Goal: Transaction & Acquisition: Purchase product/service

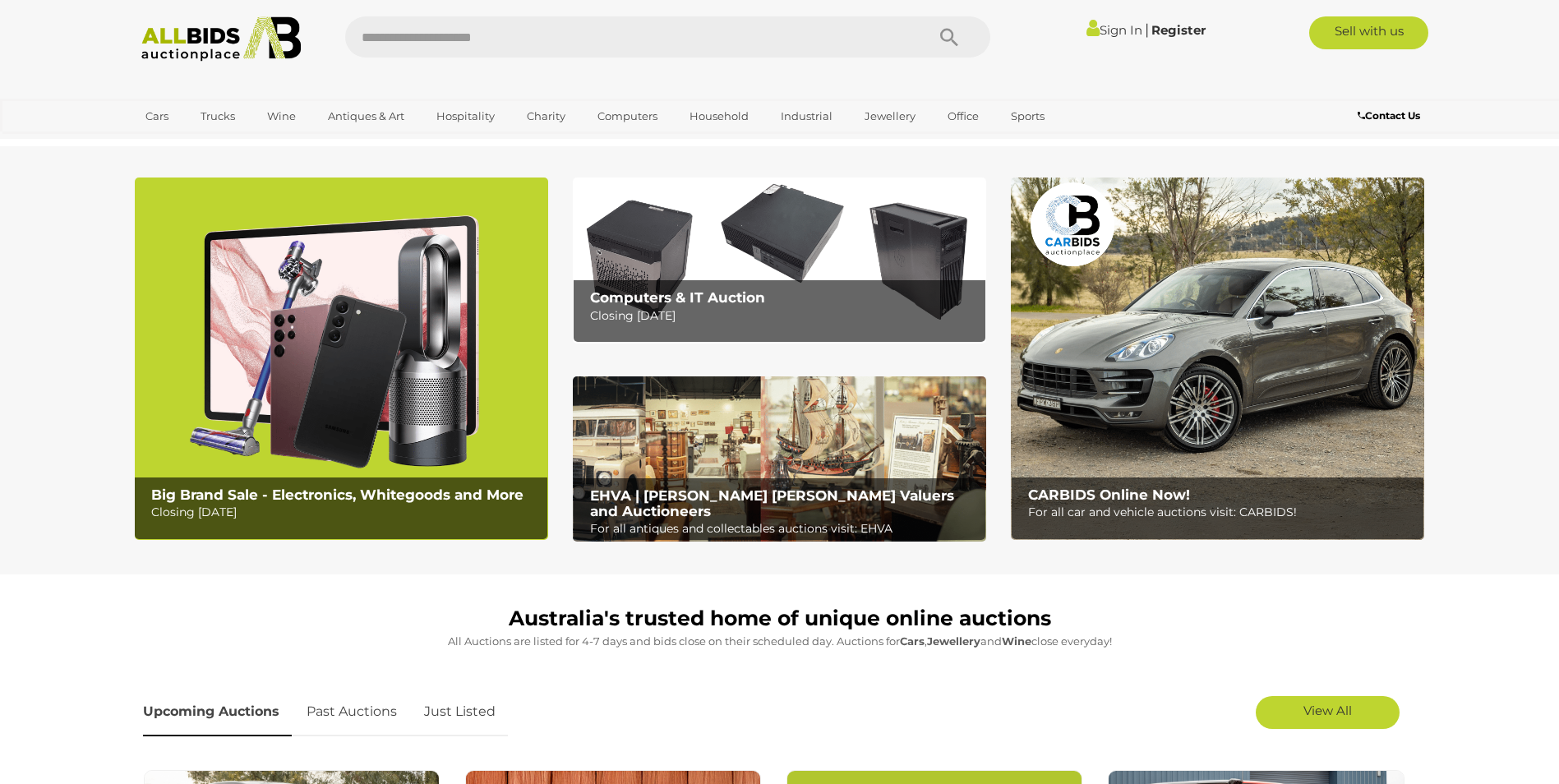
click at [1110, 32] on link "Sign In" at bounding box center [1113, 30] width 56 height 15
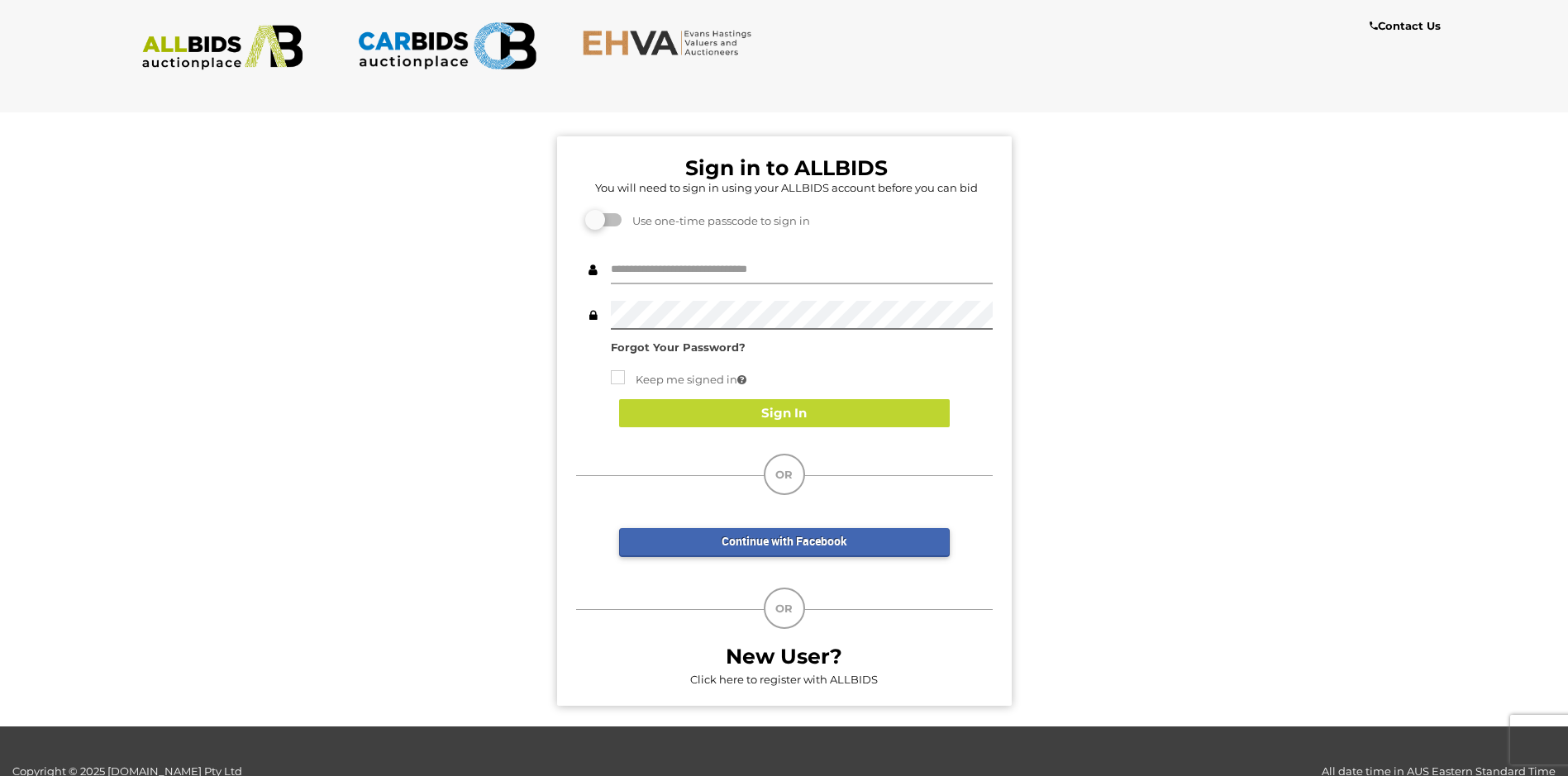
click at [689, 261] on input "text" at bounding box center [802, 270] width 382 height 29
type input "**********"
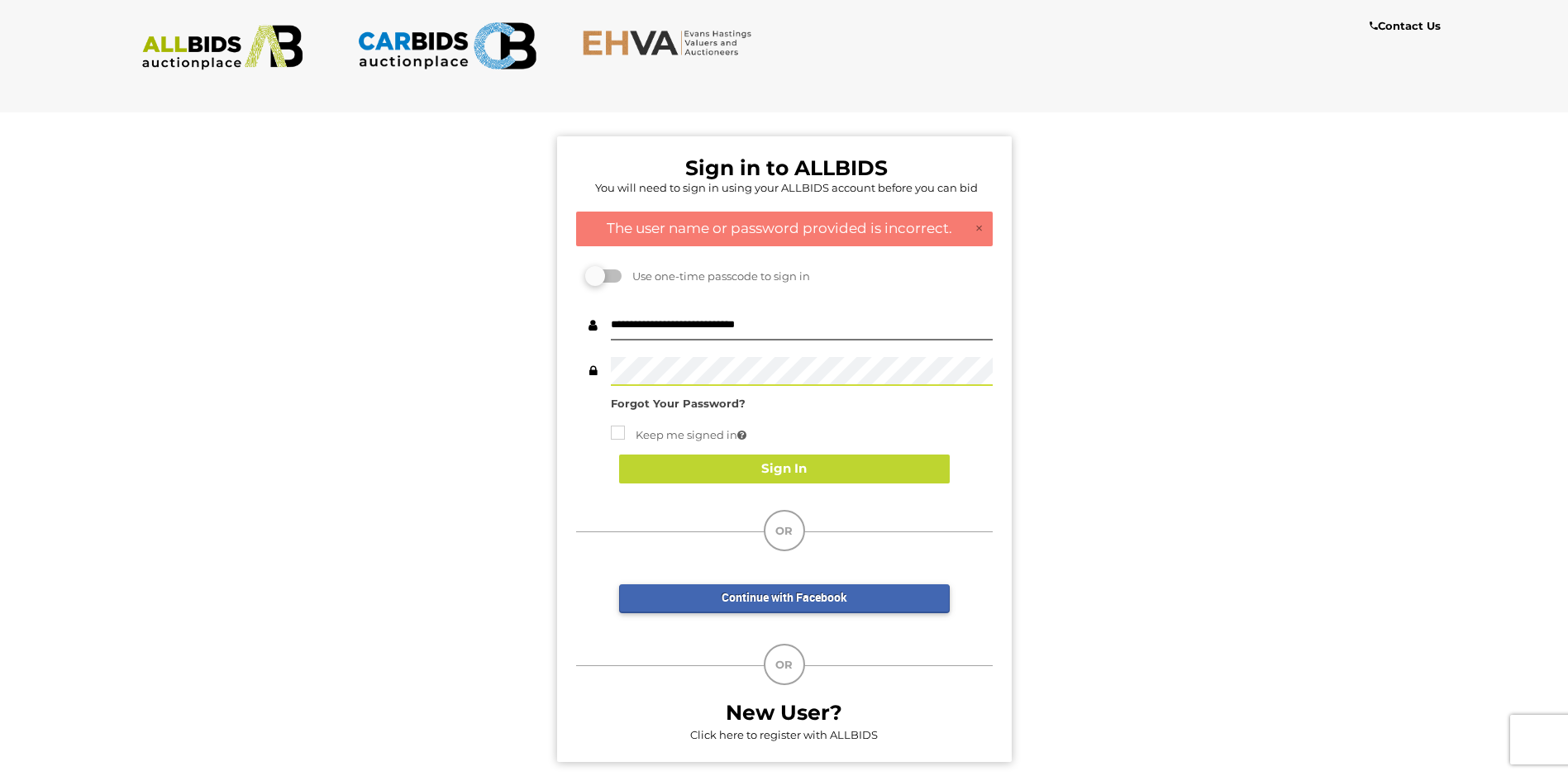
click at [796, 310] on div "Sign in to ALLBIDS You will need to sign in using your ALLBIDS account before y…" at bounding box center [784, 449] width 454 height 625
click at [798, 329] on input "**********" at bounding box center [802, 326] width 382 height 29
drag, startPoint x: 775, startPoint y: 335, endPoint x: 523, endPoint y: 341, distance: 252.1
click at [523, 341] on div "Sign in to ALLBIDS You will need to sign in using your ALLBIDS account before y…" at bounding box center [784, 440] width 1592 height 684
click at [645, 321] on input "text" at bounding box center [802, 326] width 382 height 29
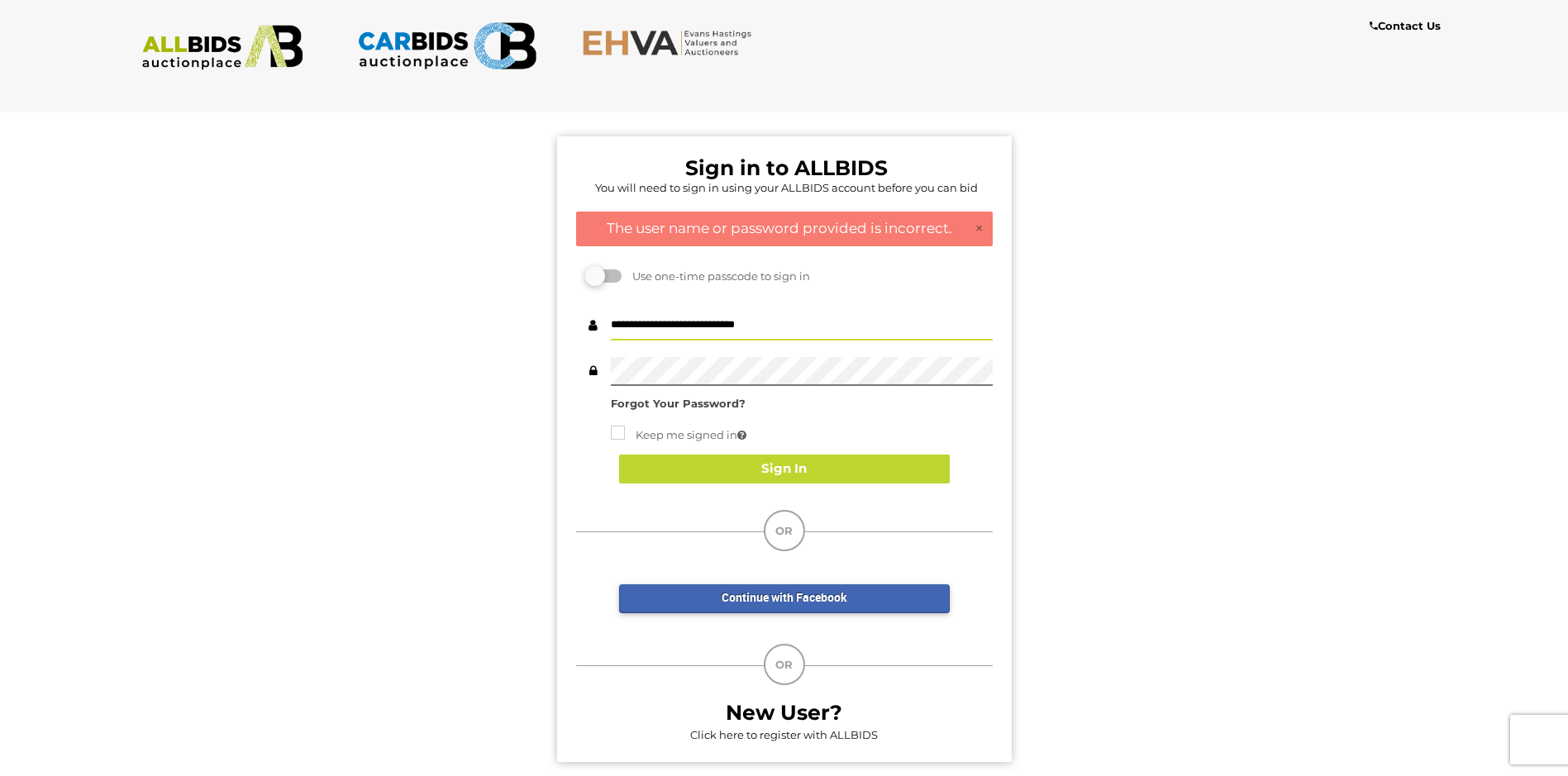
drag, startPoint x: 809, startPoint y: 323, endPoint x: 729, endPoint y: 329, distance: 80.2
click at [729, 329] on input "**********" at bounding box center [802, 326] width 382 height 29
type input "*"
type input "**********"
click at [793, 466] on button "Sign In" at bounding box center [784, 469] width 330 height 29
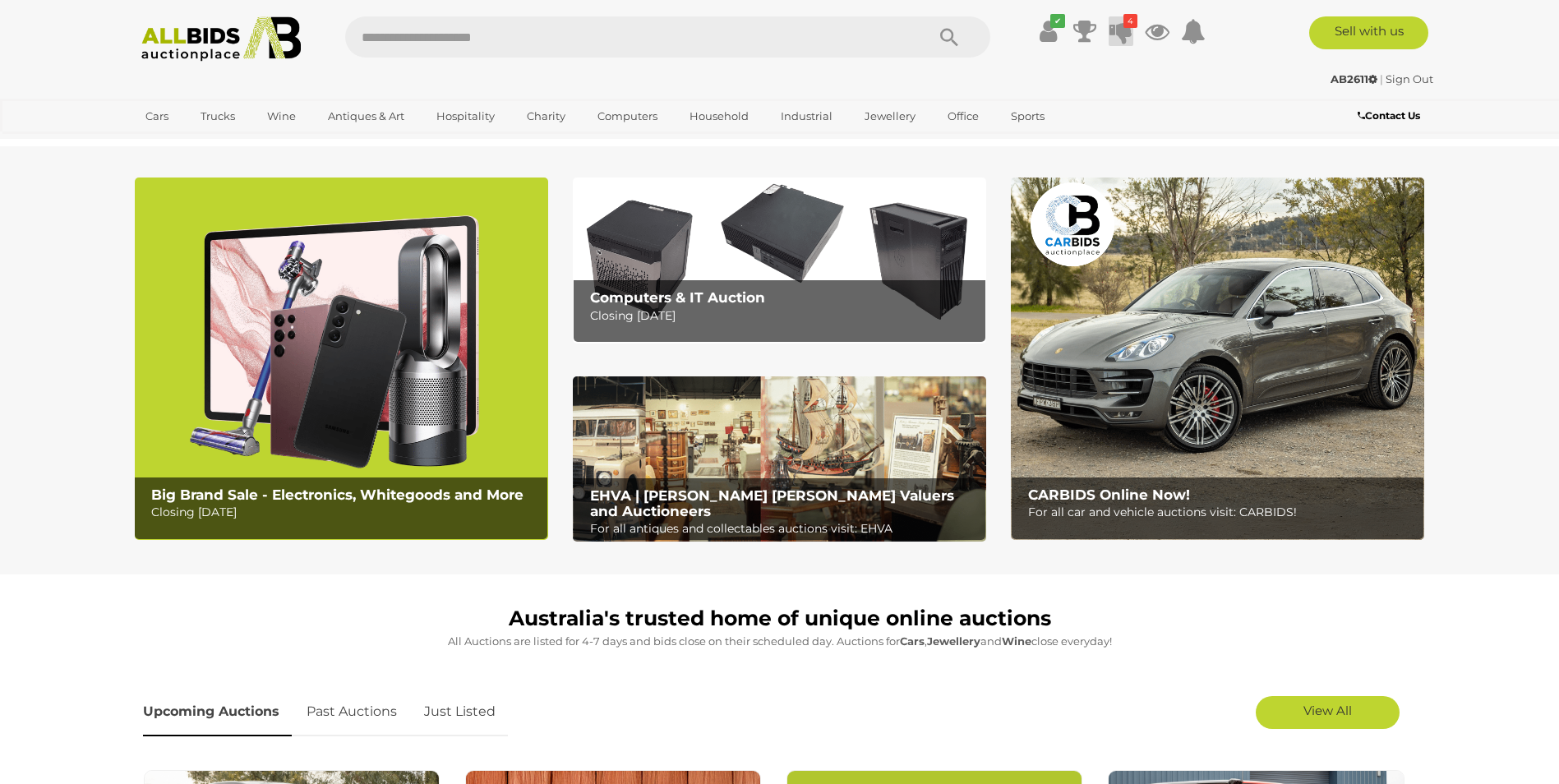
click at [1123, 27] on icon "4" at bounding box center [1130, 21] width 14 height 14
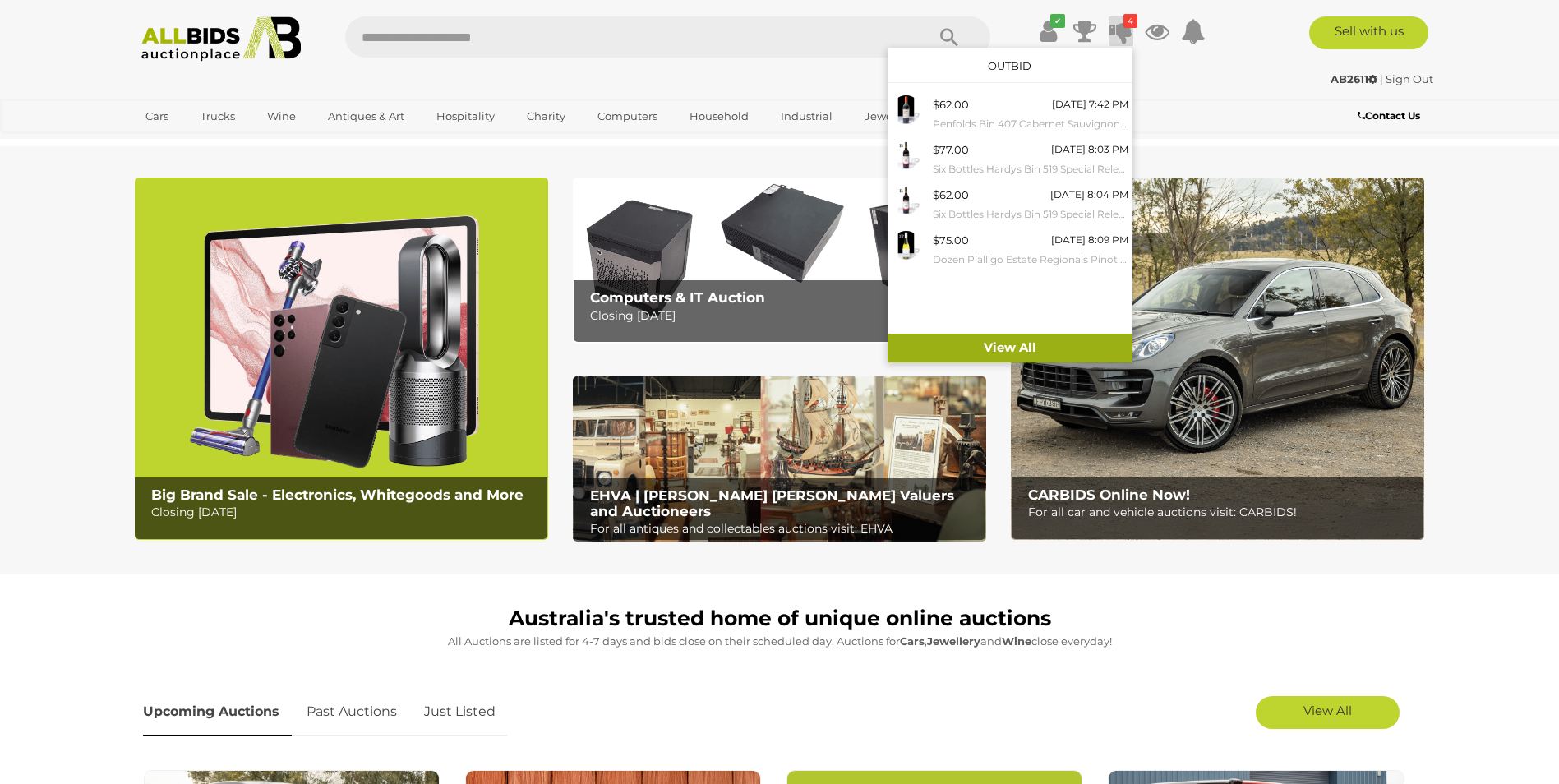
click at [996, 353] on link "View All" at bounding box center [1010, 348] width 245 height 29
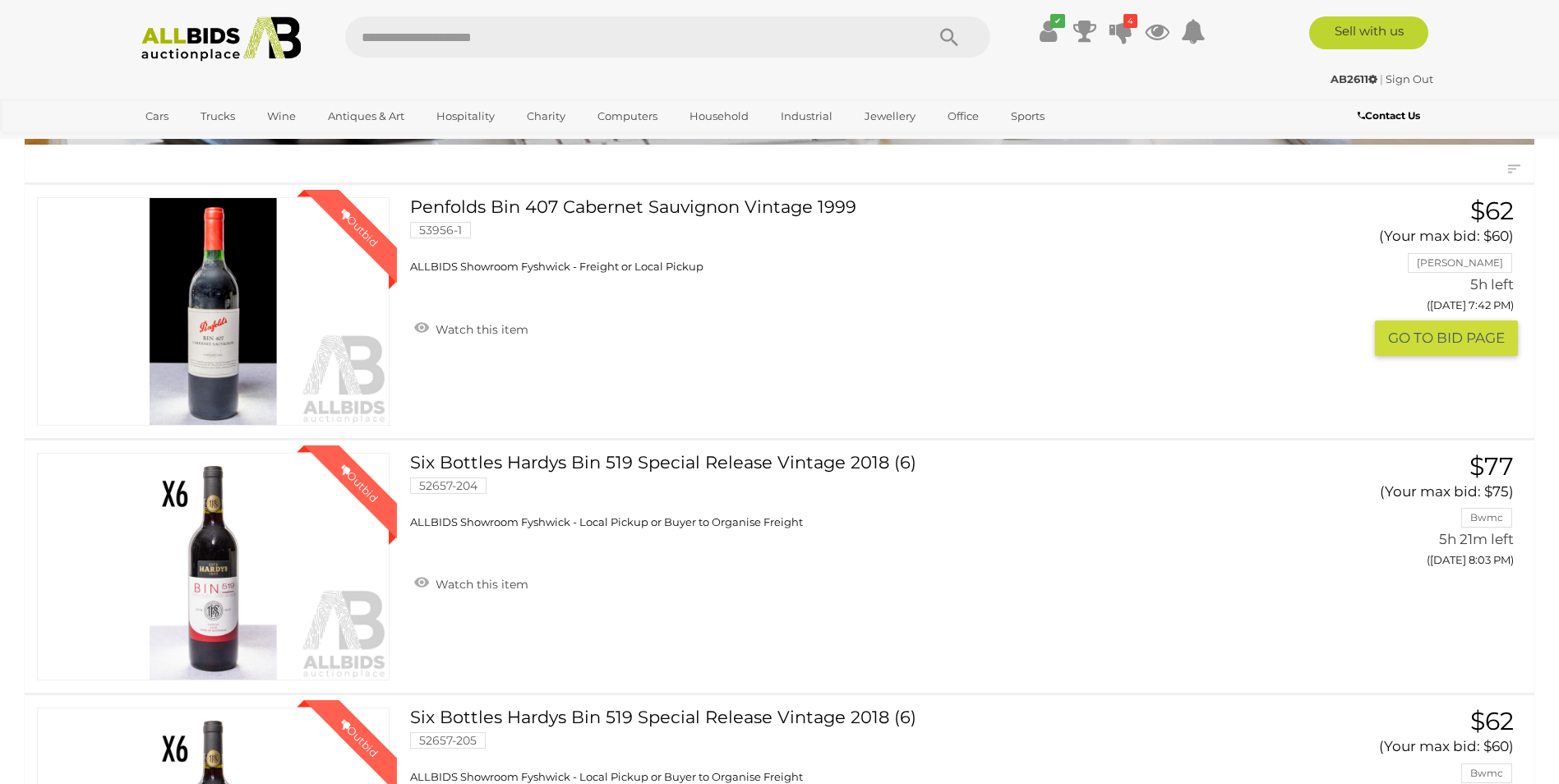
scroll to position [164, 0]
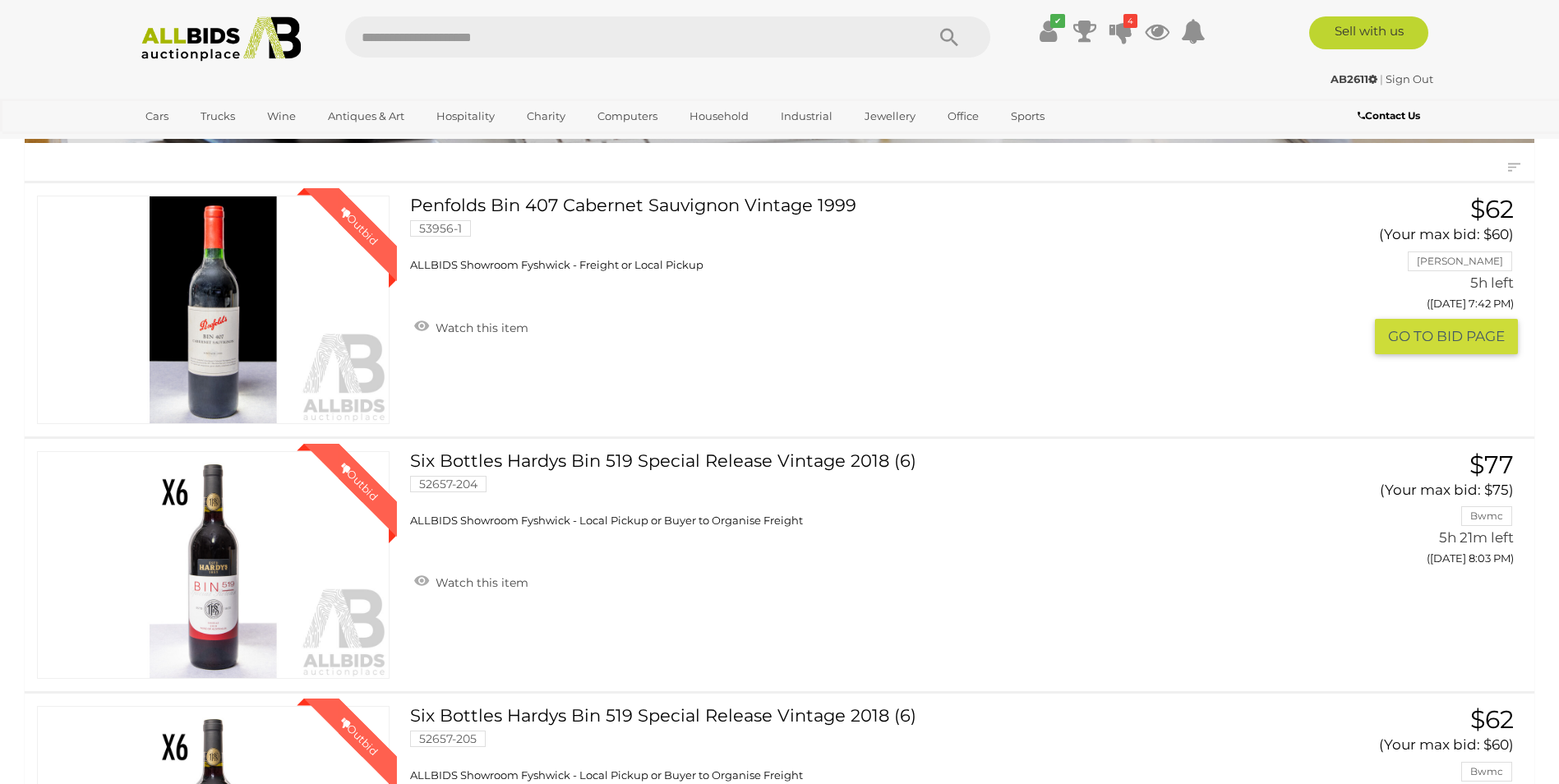
click at [1432, 337] on button "GO TO BID PAGE" at bounding box center [1445, 336] width 143 height 35
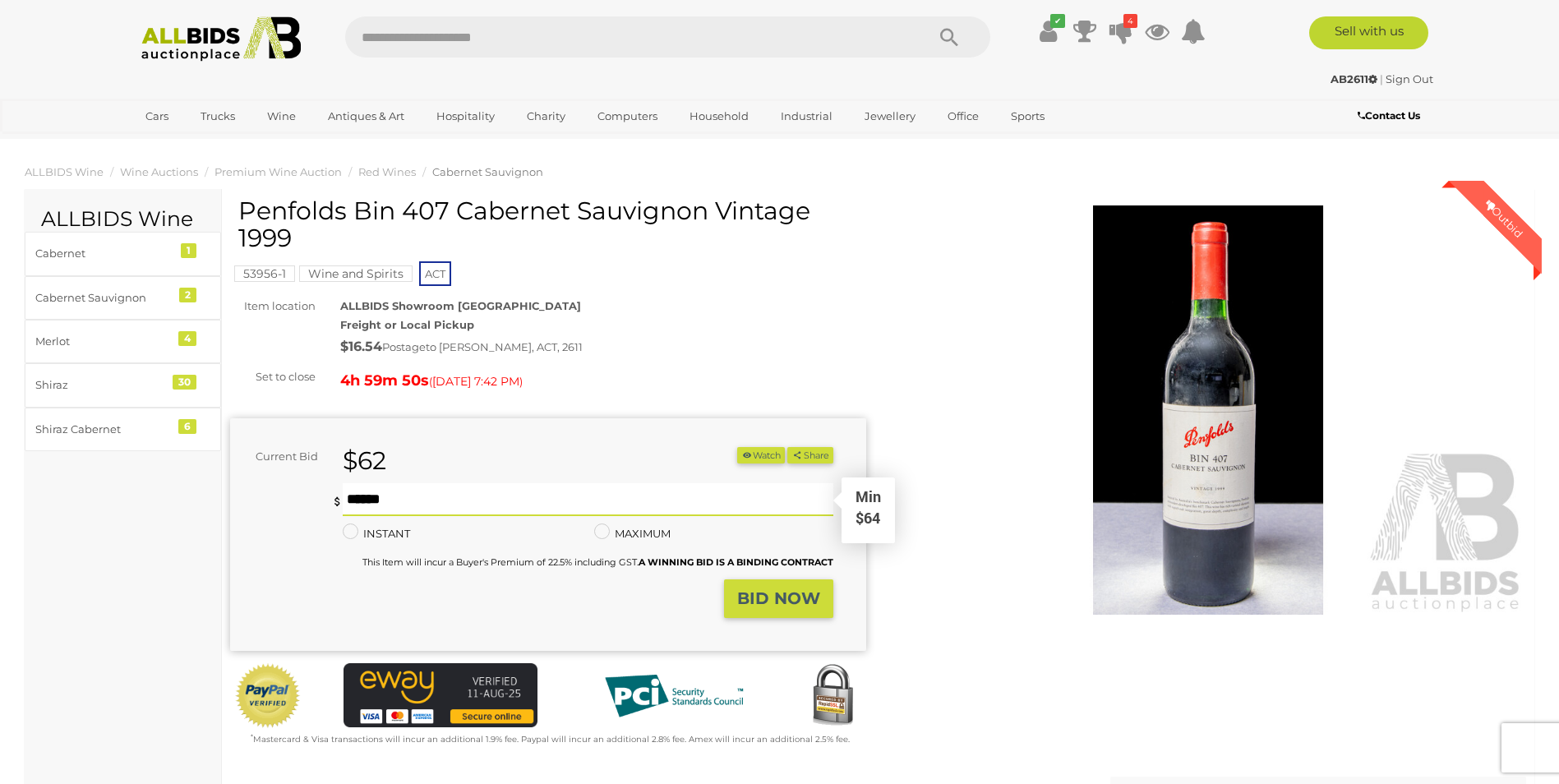
click at [447, 497] on input "text" at bounding box center [588, 499] width 490 height 32
type input "**"
click at [797, 601] on strong "BID NOW" at bounding box center [778, 598] width 83 height 20
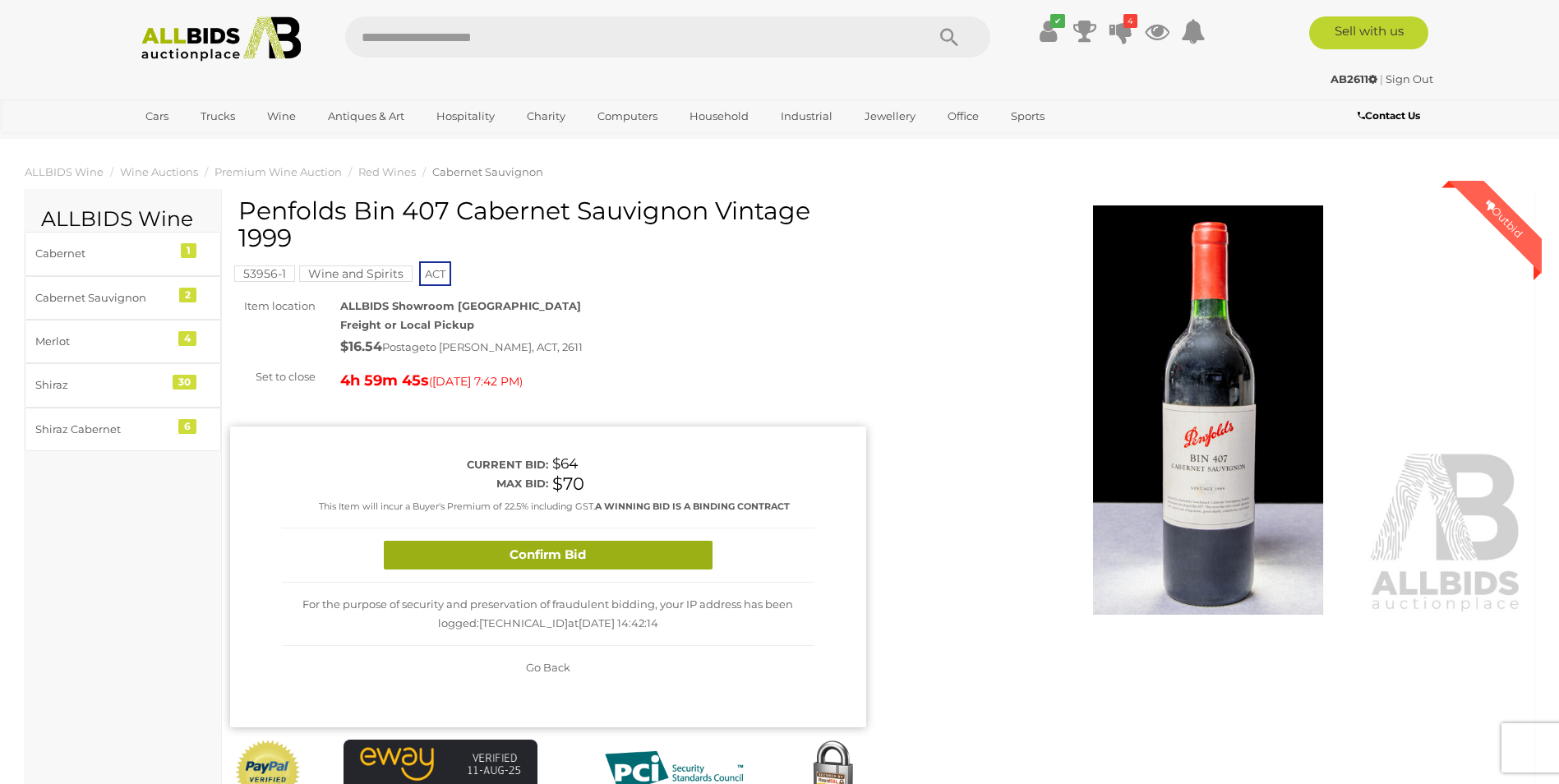
click at [625, 553] on button "Confirm Bid" at bounding box center [548, 555] width 328 height 29
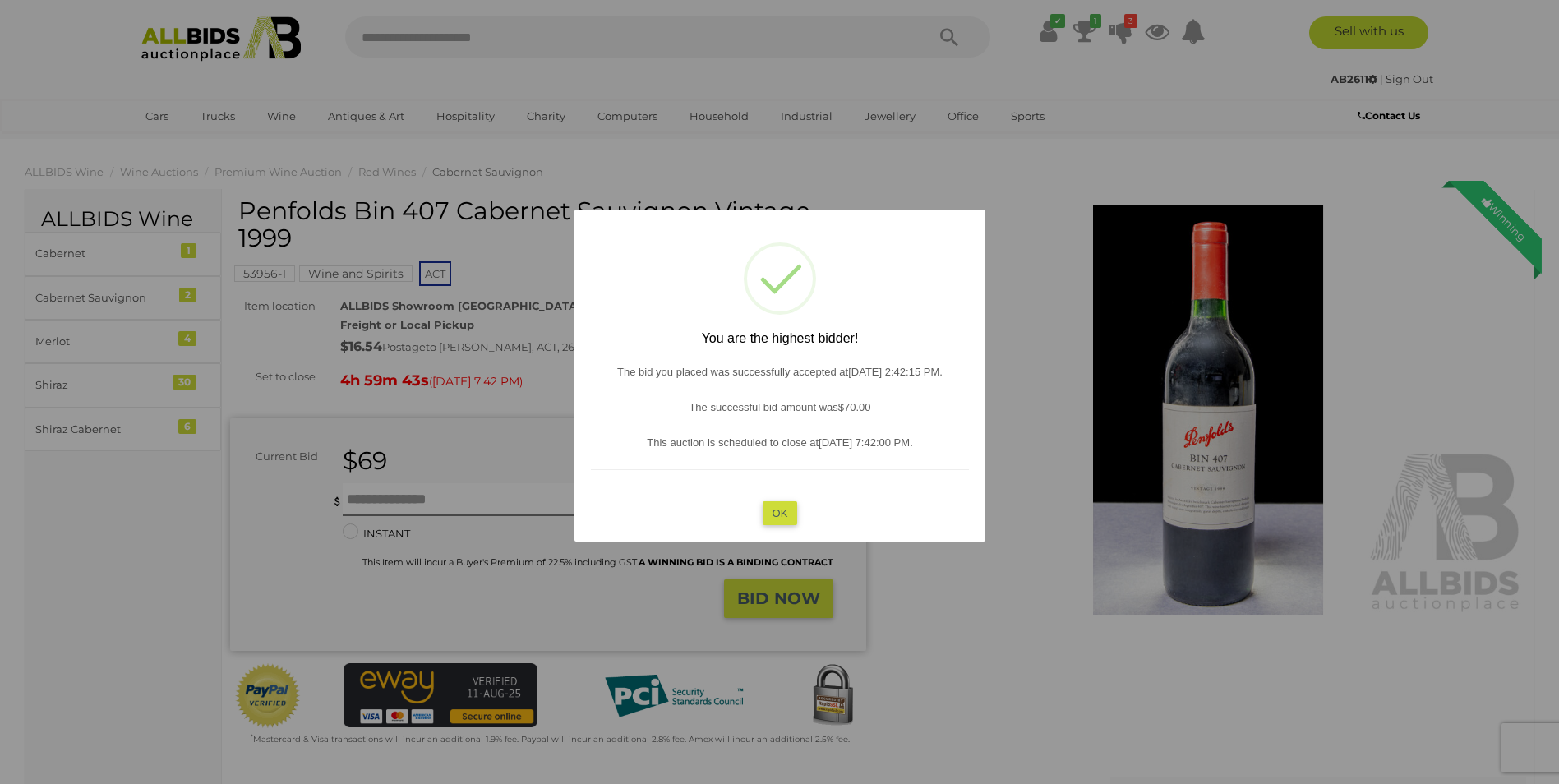
click at [782, 510] on button "OK" at bounding box center [779, 513] width 35 height 24
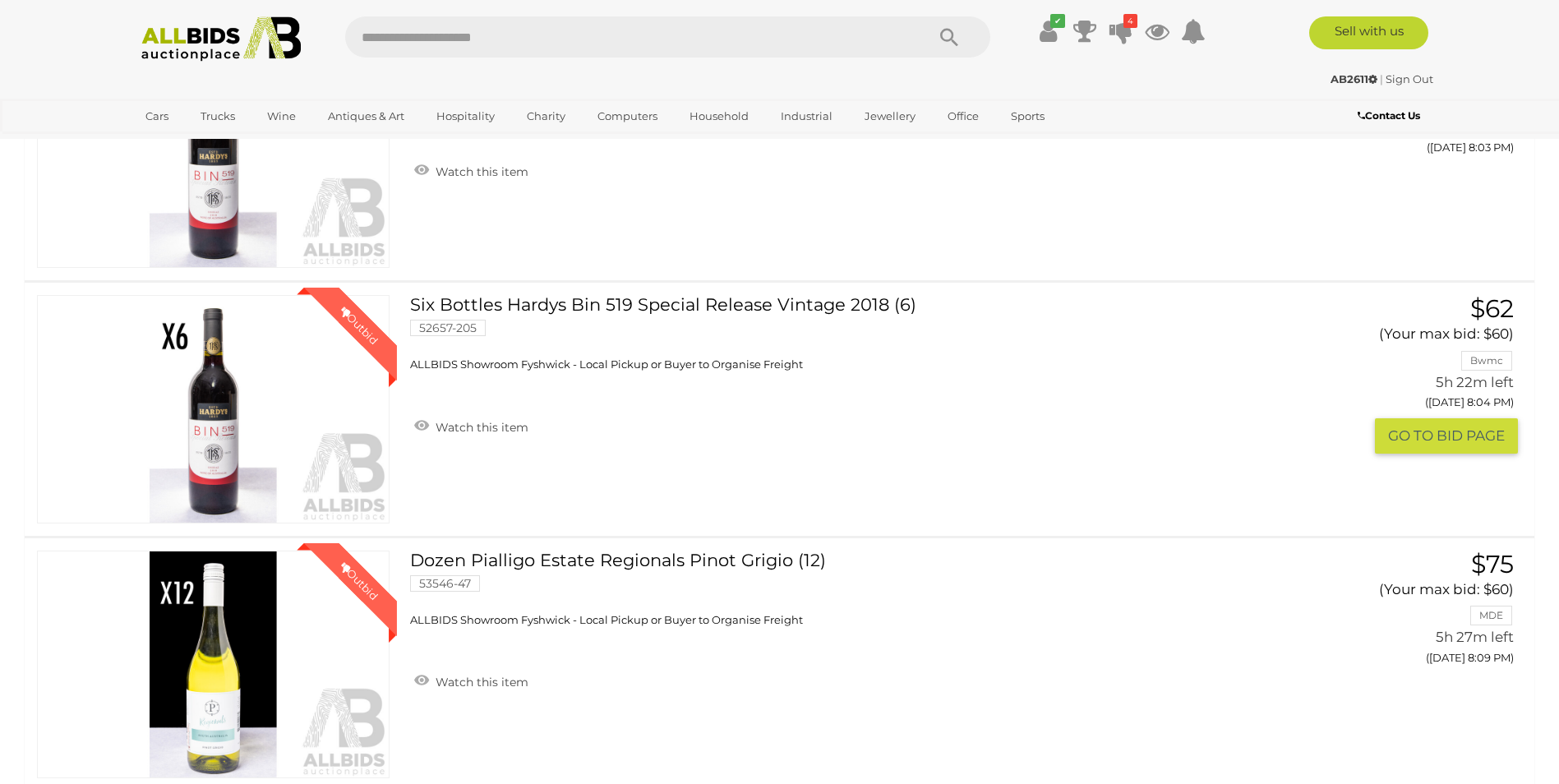
scroll to position [657, 0]
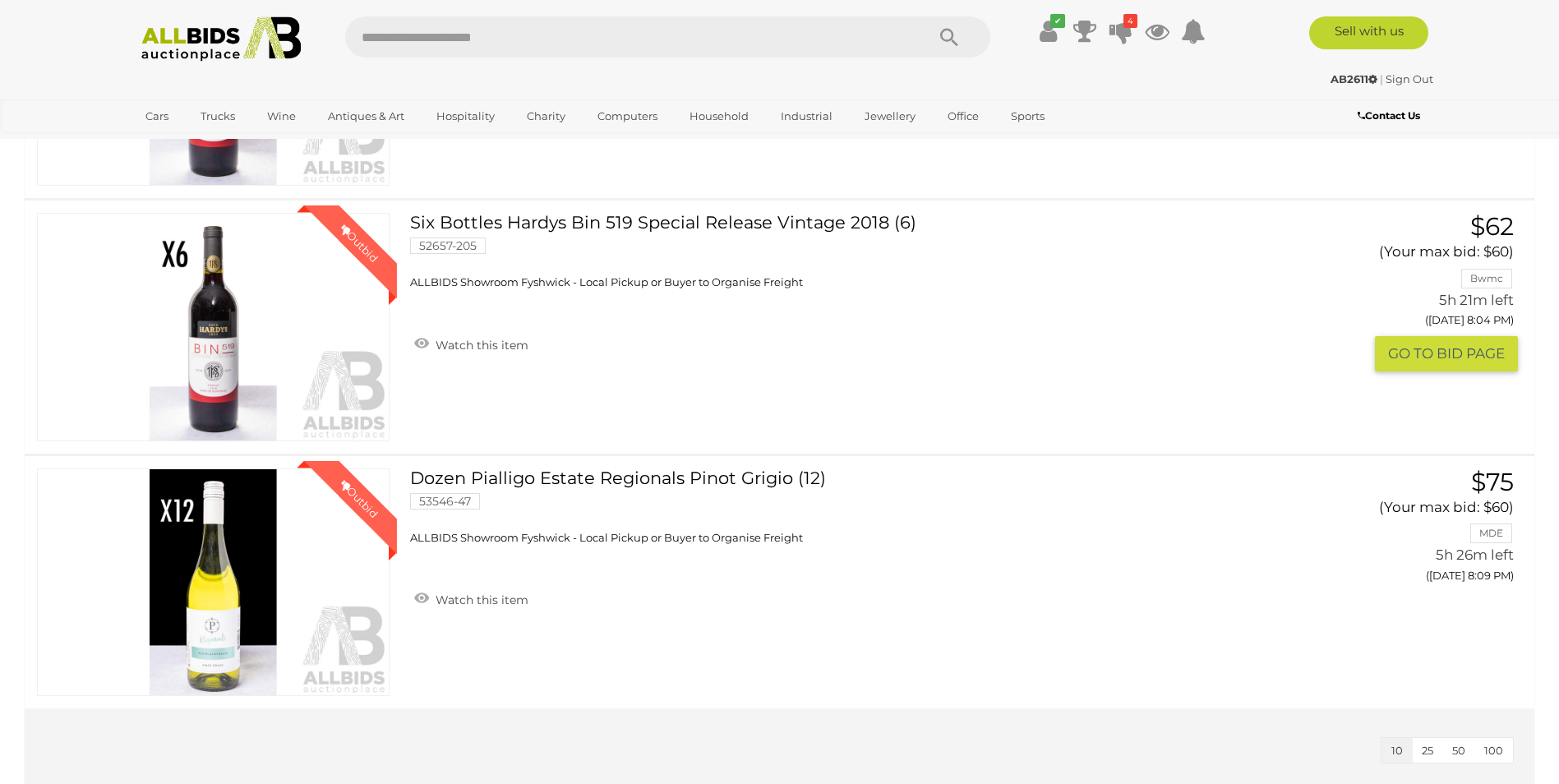
click at [1438, 352] on button "GO TO BID PAGE" at bounding box center [1445, 353] width 143 height 35
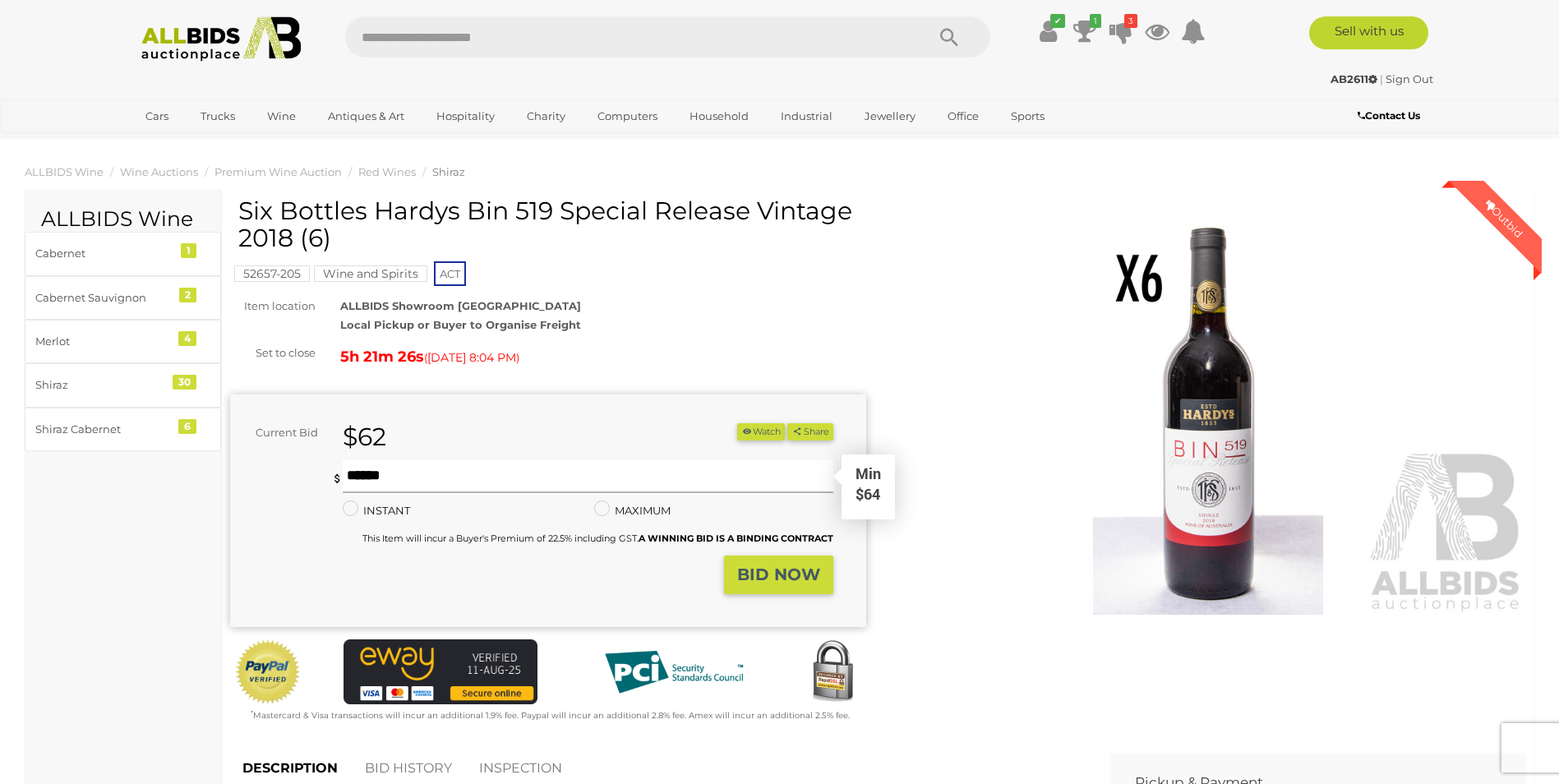
click at [381, 475] on input "text" at bounding box center [588, 476] width 490 height 32
type input "**"
click at [790, 583] on strong "BID NOW" at bounding box center [778, 574] width 83 height 20
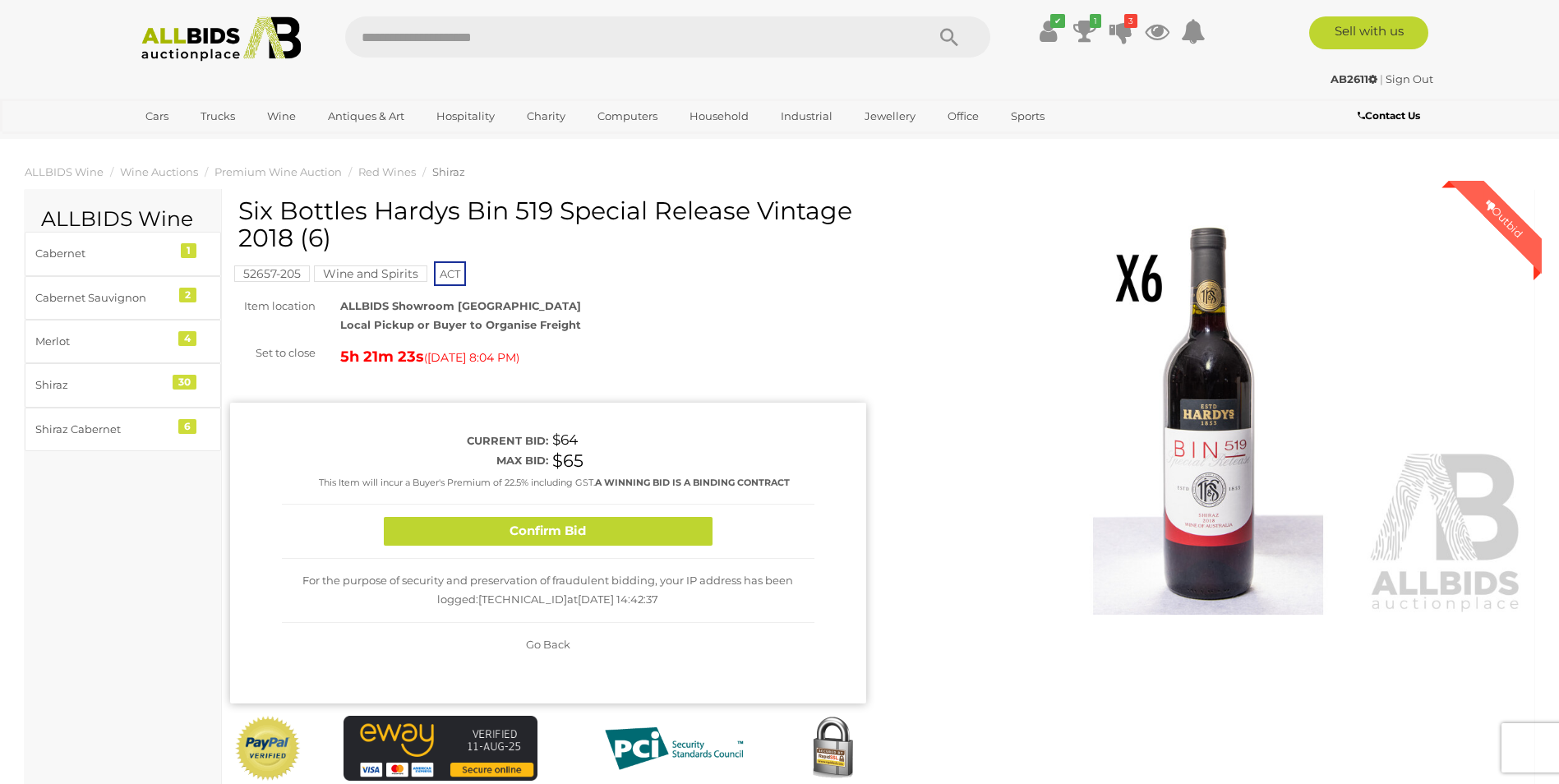
click at [529, 514] on div "Confirm Bid" at bounding box center [548, 531] width 533 height 54
click at [522, 524] on button "Confirm Bid" at bounding box center [548, 531] width 328 height 29
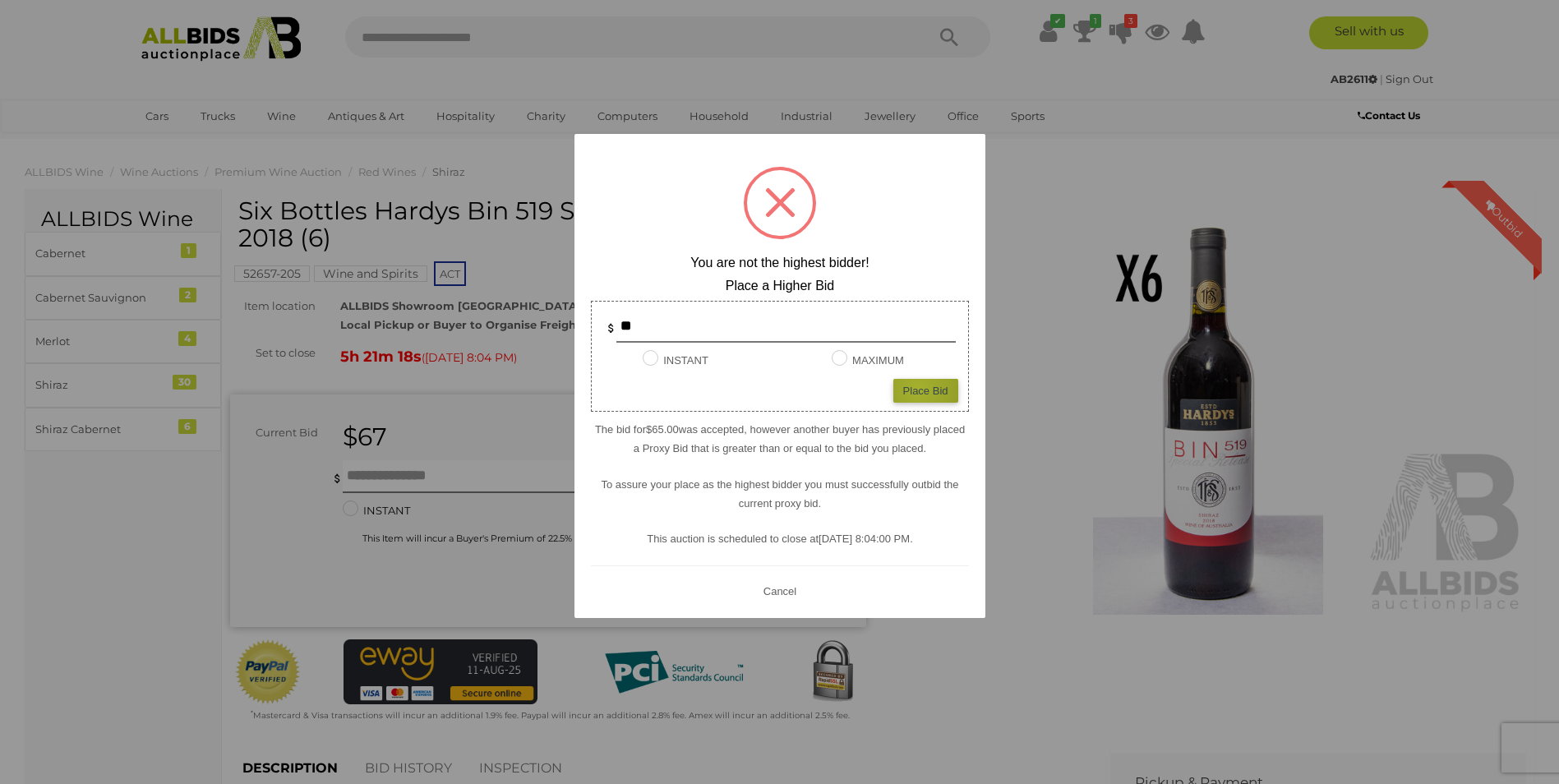
click at [918, 387] on div "Place Bid" at bounding box center [925, 391] width 65 height 24
type input "**"
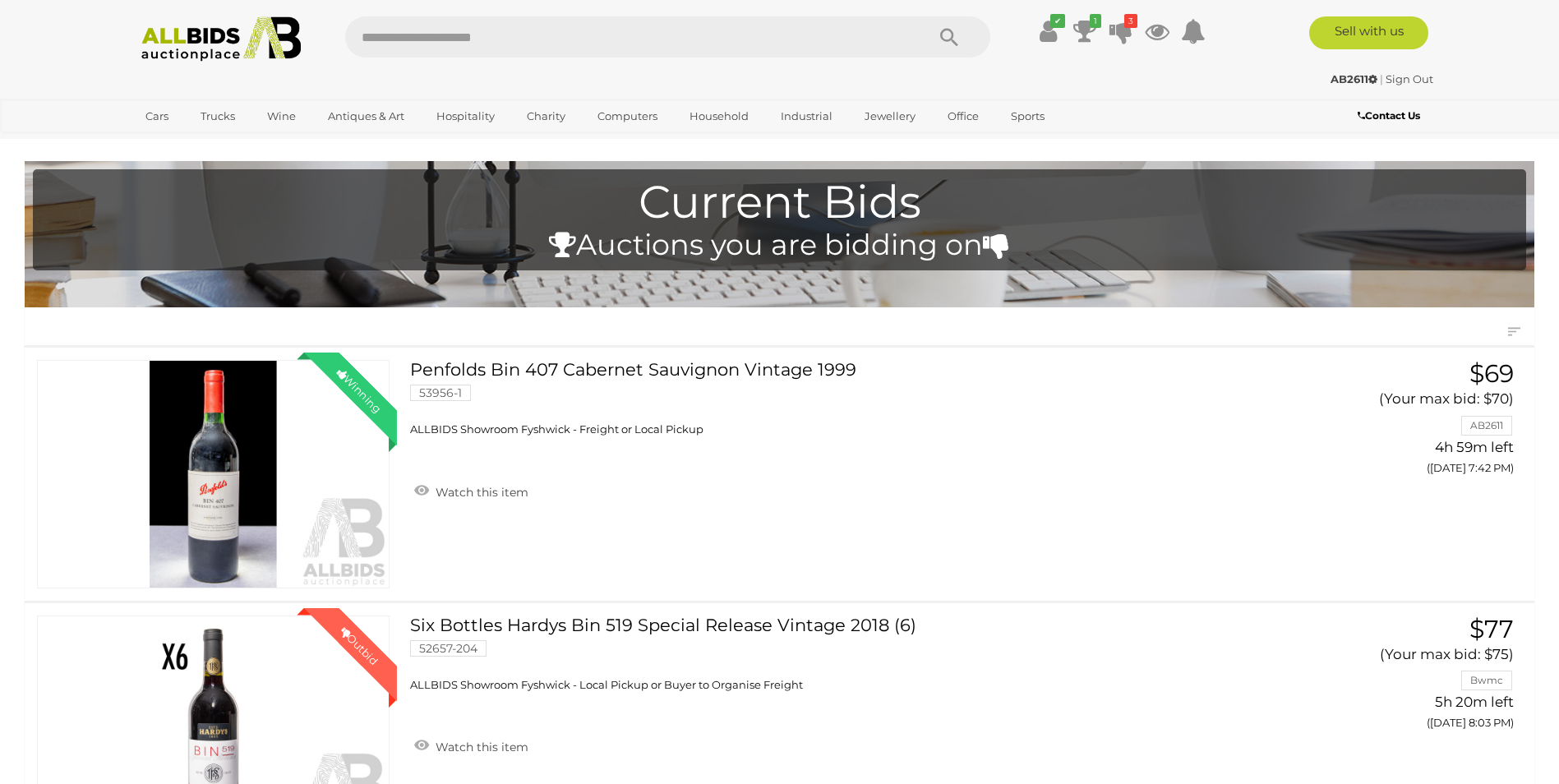
scroll to position [734, 0]
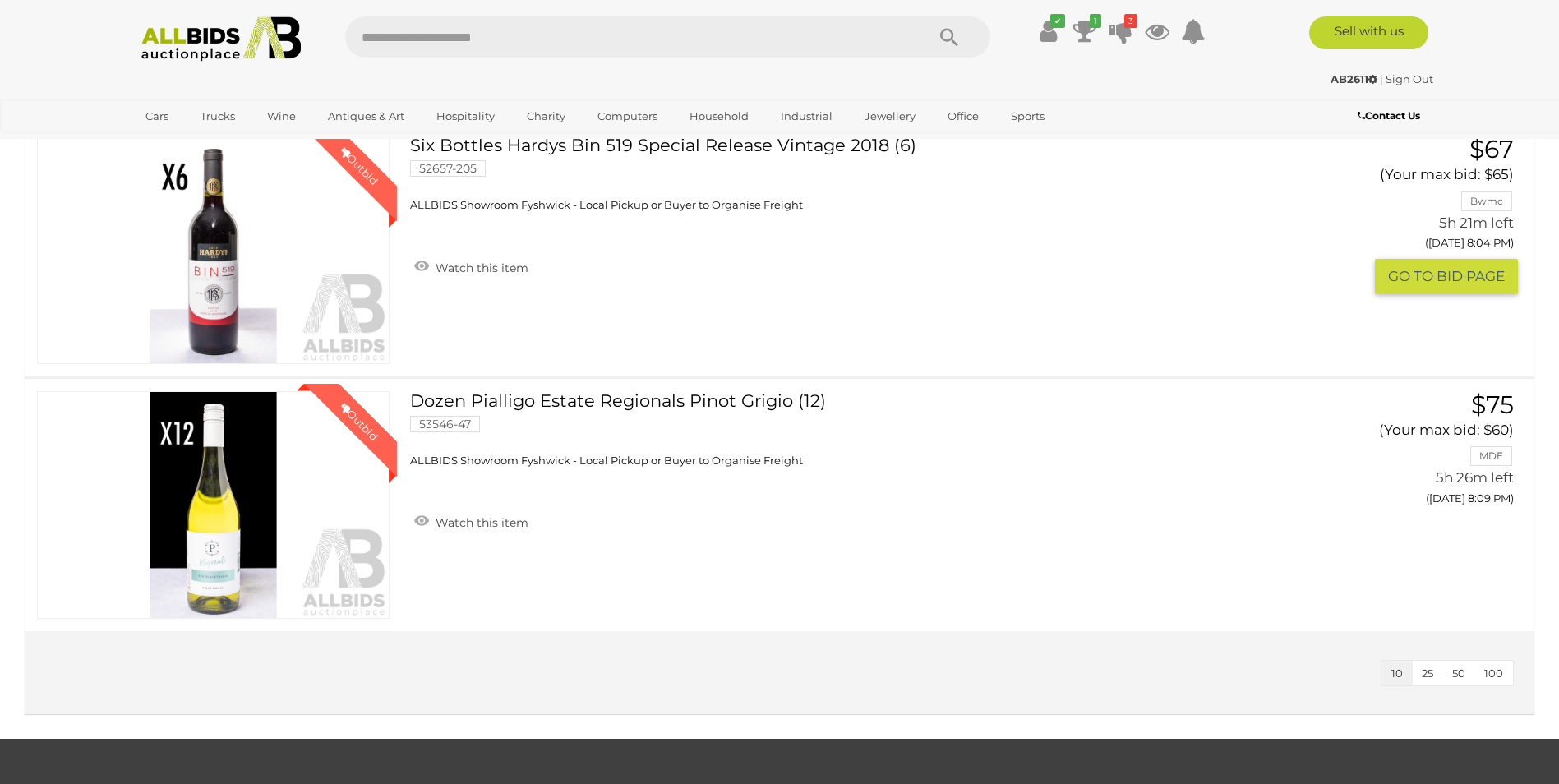
click at [1457, 281] on button "GO TO BID PAGE" at bounding box center [1445, 276] width 143 height 35
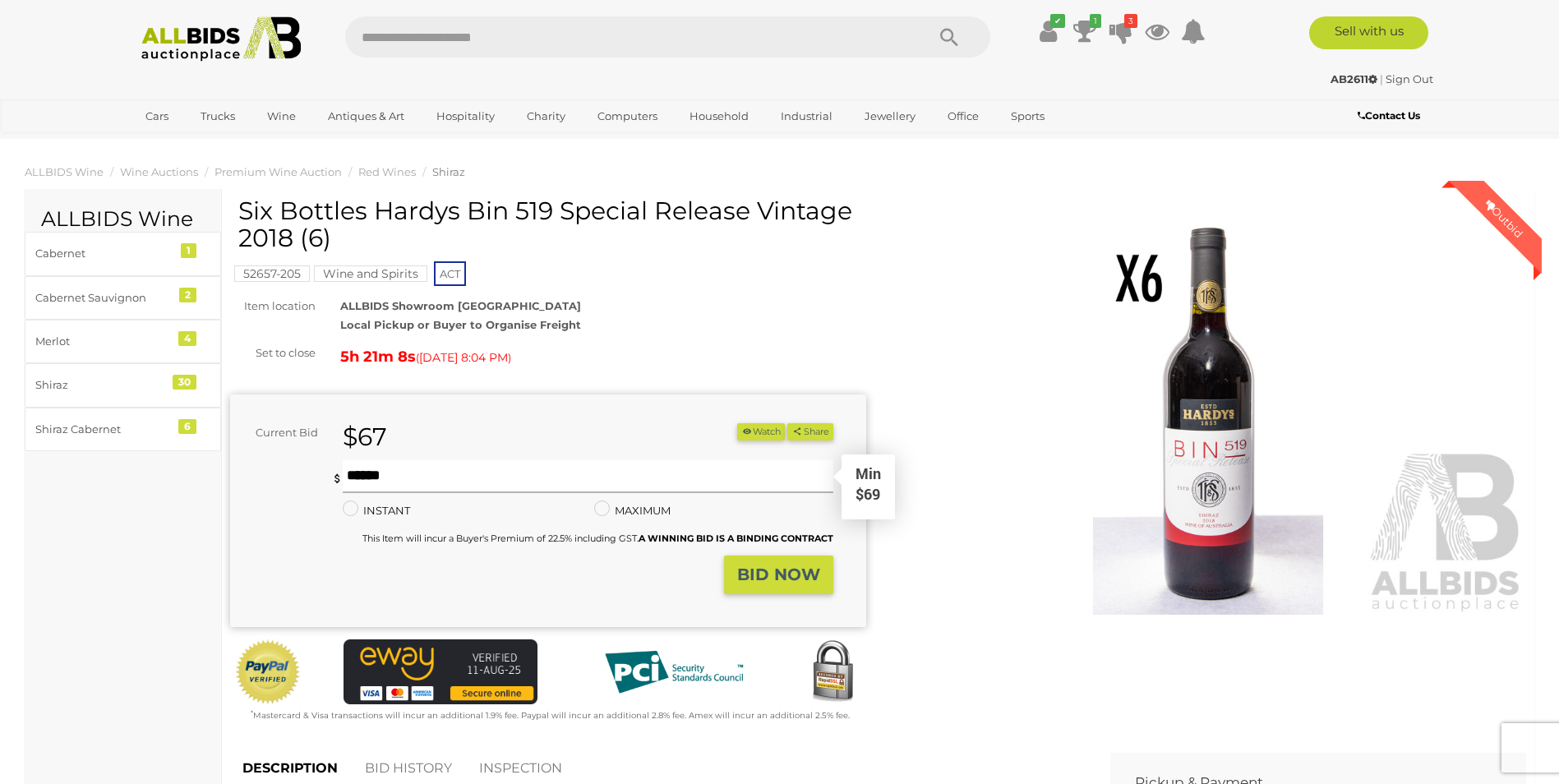
click at [452, 479] on input "text" at bounding box center [588, 476] width 490 height 32
type input "**"
click at [759, 569] on strong "BID NOW" at bounding box center [778, 574] width 83 height 20
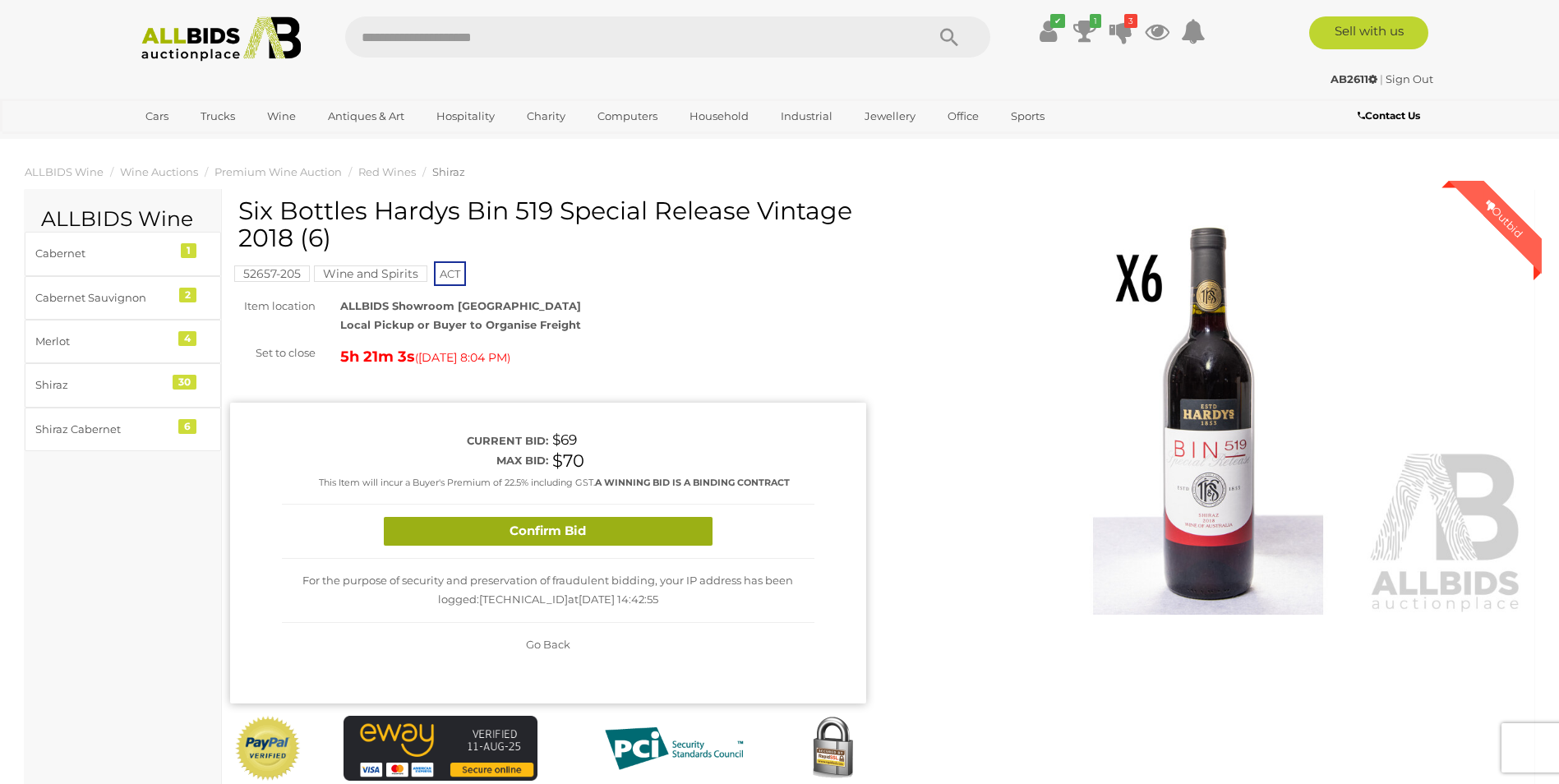
click at [606, 537] on button "Confirm Bid" at bounding box center [548, 531] width 328 height 29
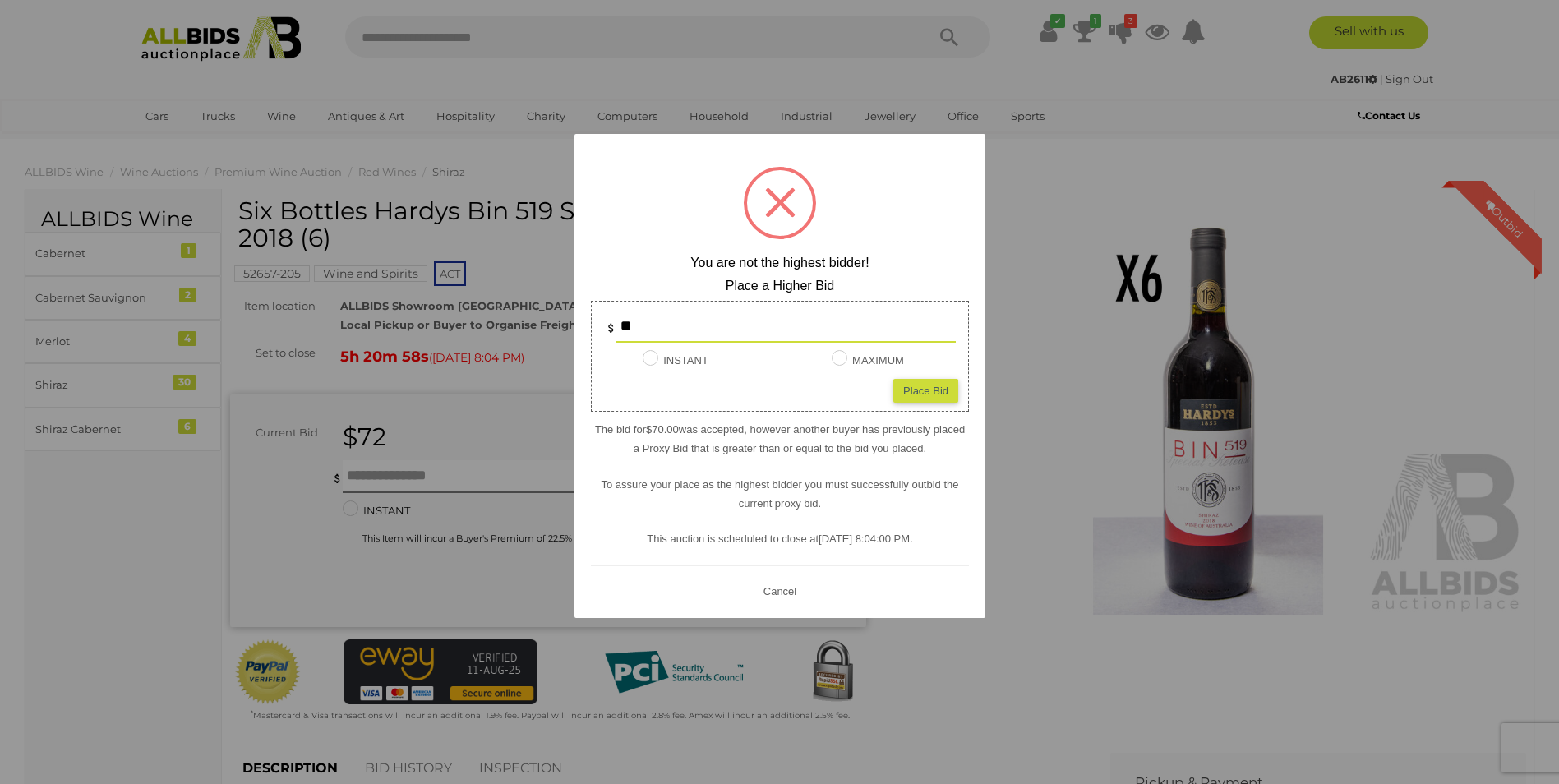
click at [769, 592] on button "Cancel" at bounding box center [779, 591] width 43 height 21
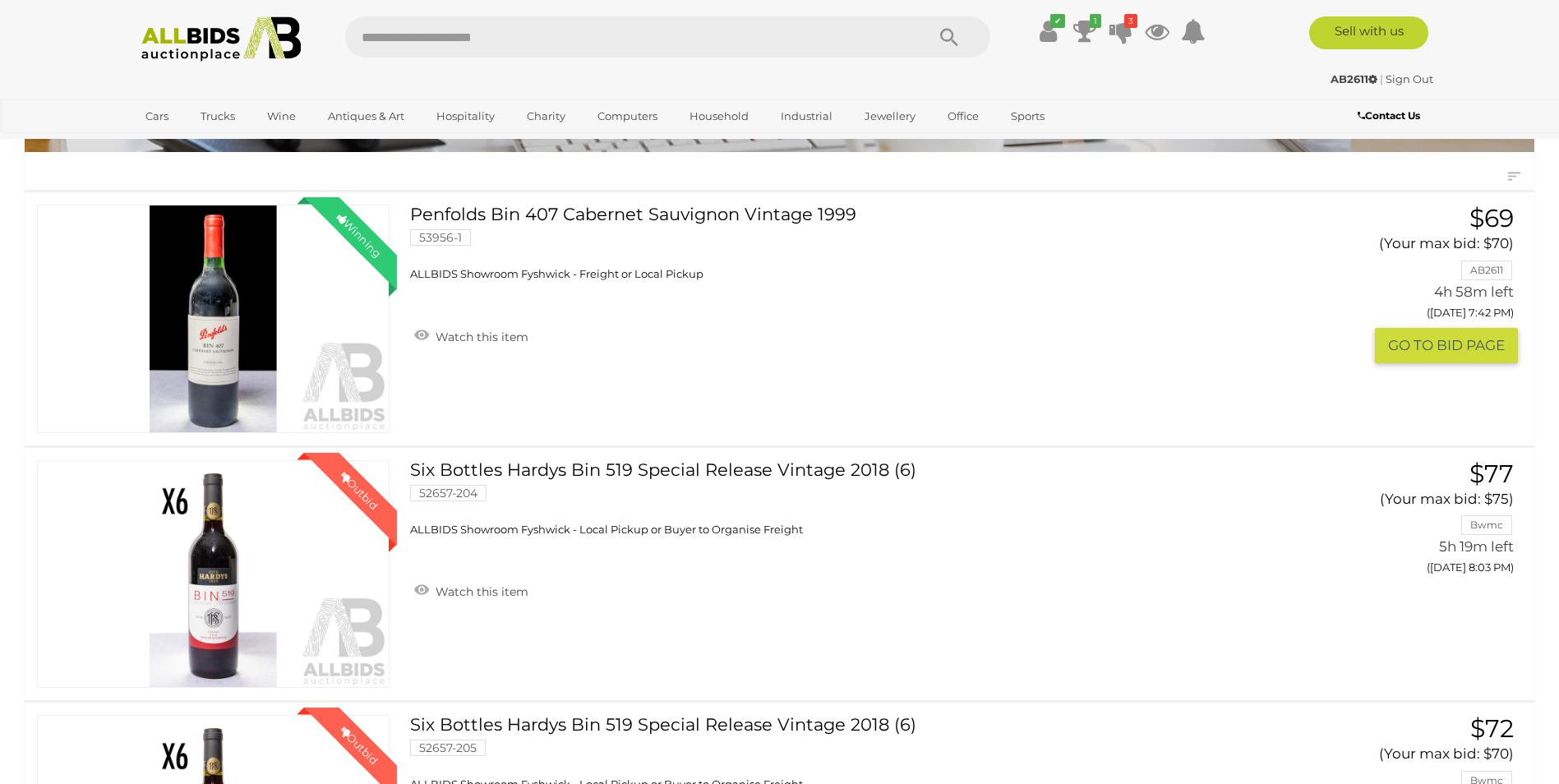
scroll to position [77, 0]
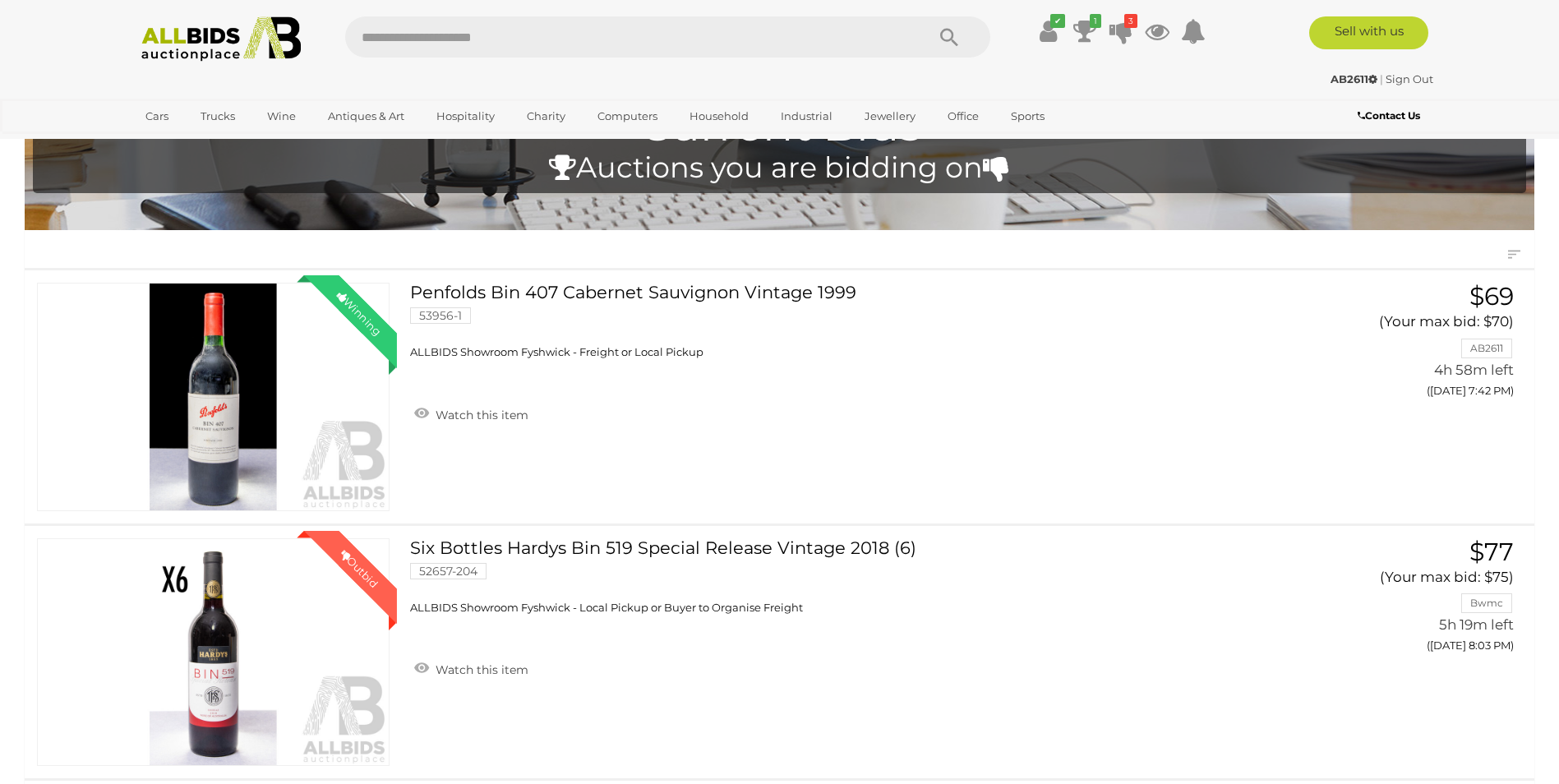
click at [227, 43] on img at bounding box center [221, 38] width 178 height 45
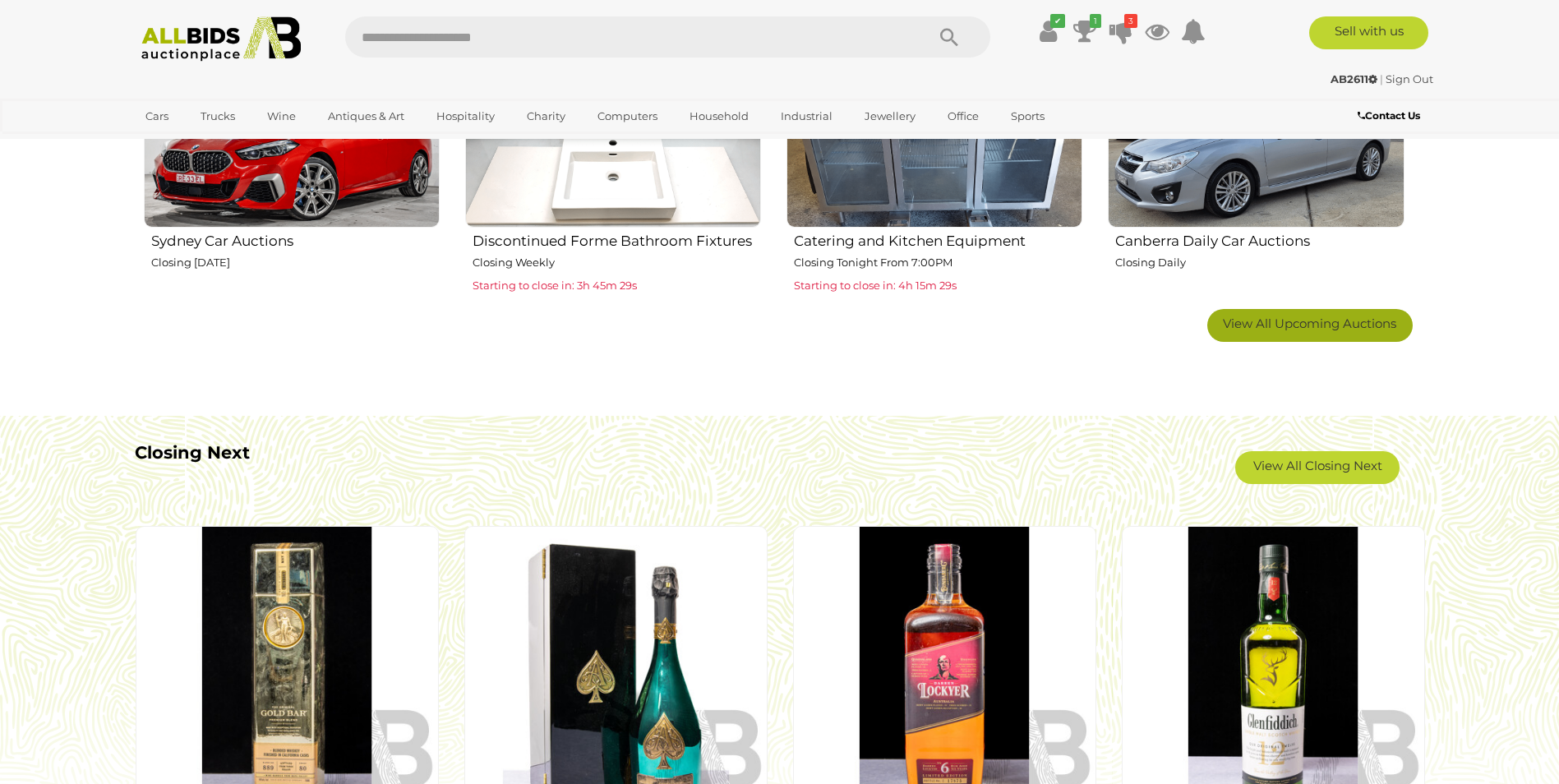
scroll to position [1232, 0]
click at [1323, 316] on span "View All Upcoming Auctions" at bounding box center [1309, 322] width 174 height 15
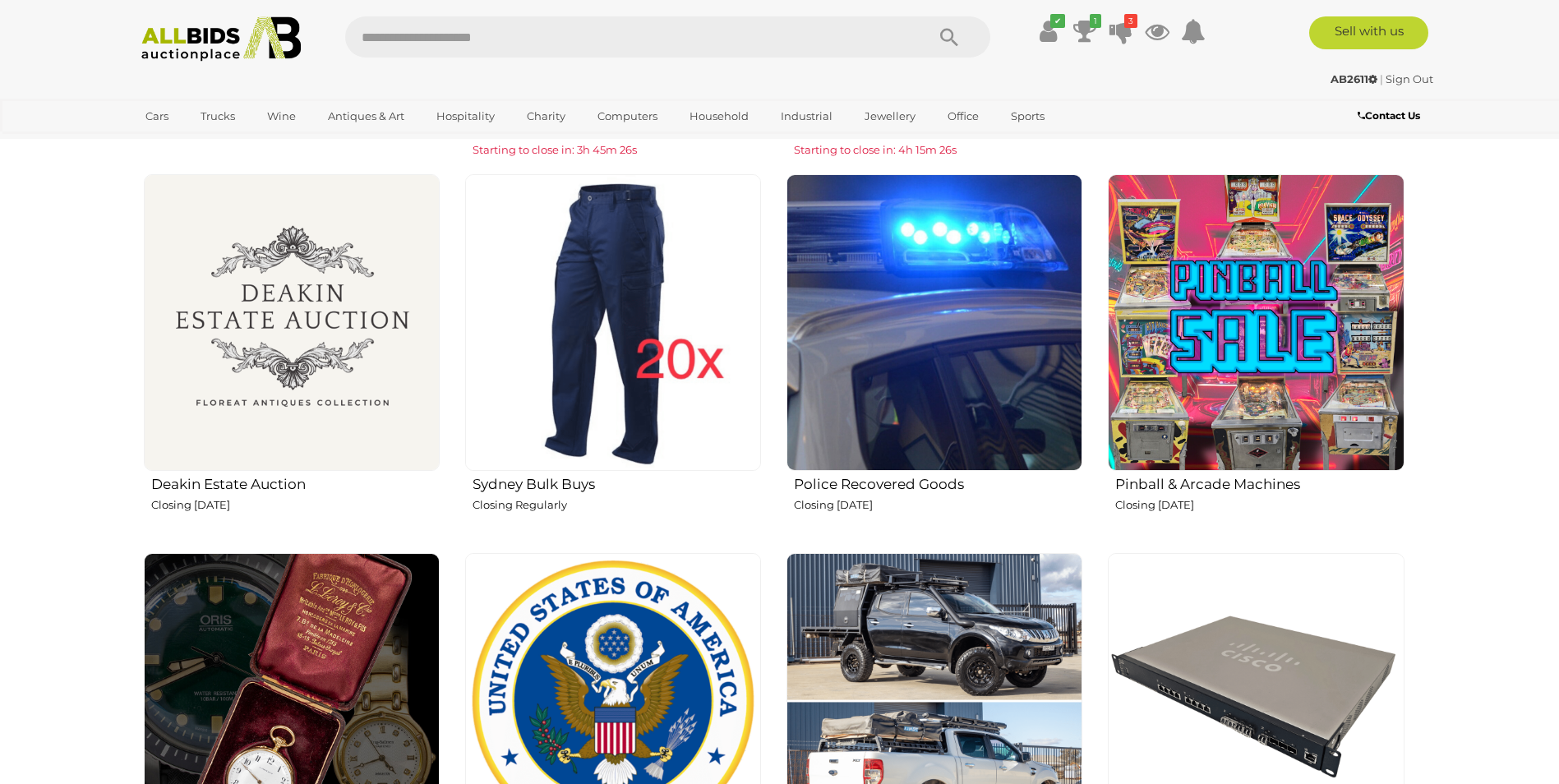
scroll to position [1396, 0]
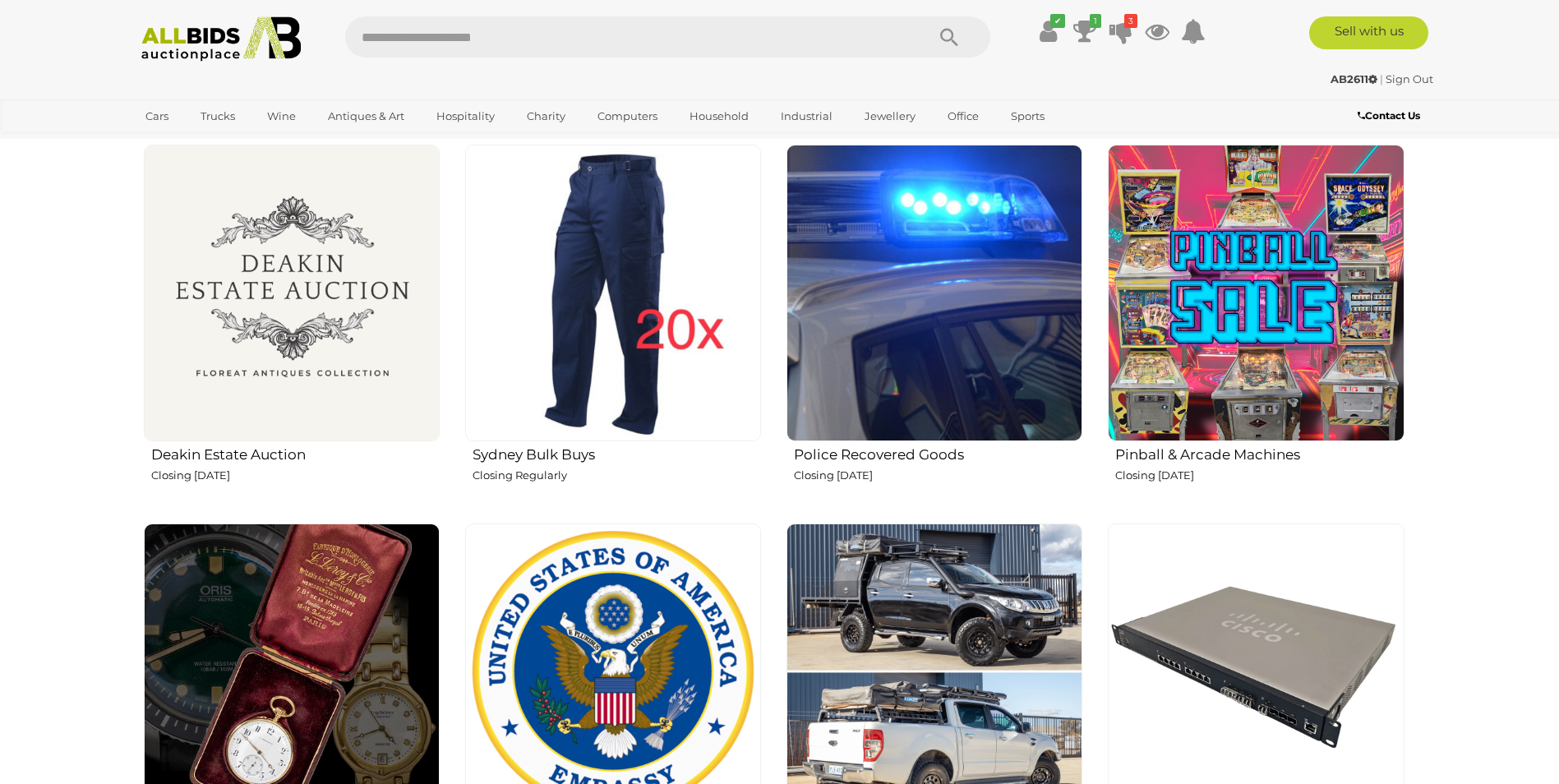
click at [280, 349] on img at bounding box center [292, 292] width 296 height 296
